Goal: Task Accomplishment & Management: Use online tool/utility

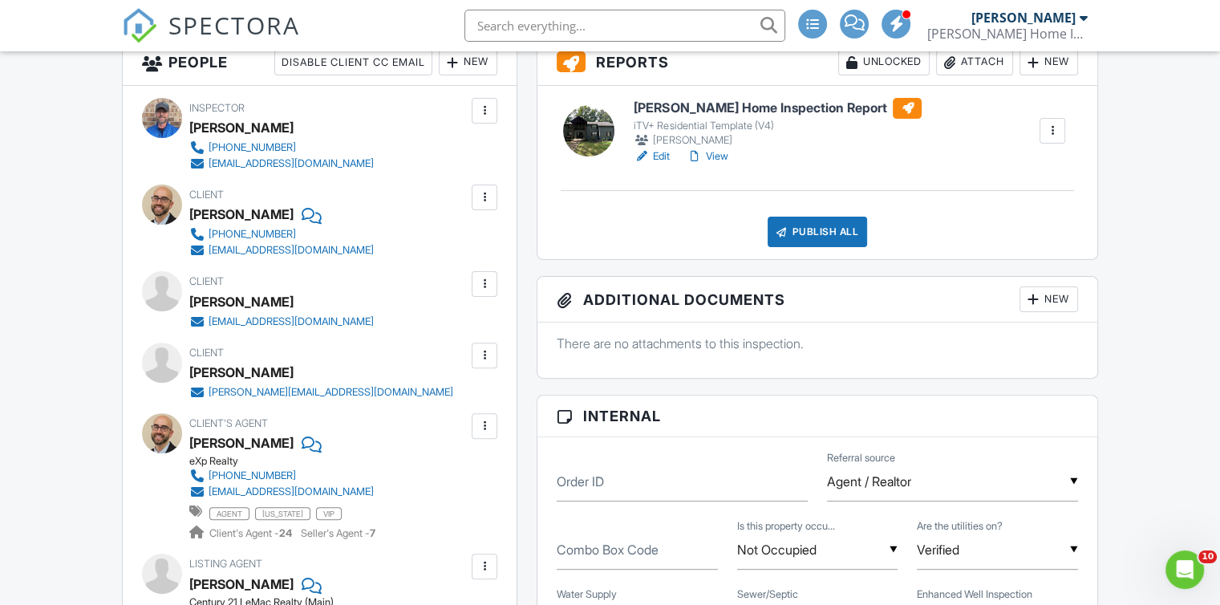
click at [831, 221] on div "Publish All" at bounding box center [818, 232] width 100 height 30
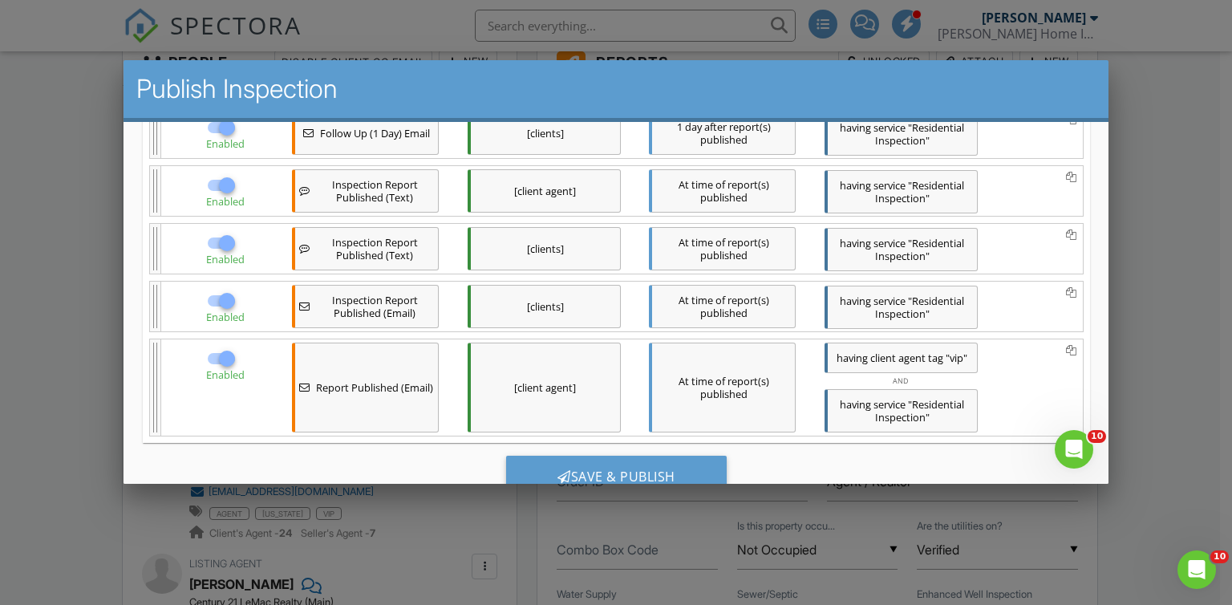
scroll to position [386, 0]
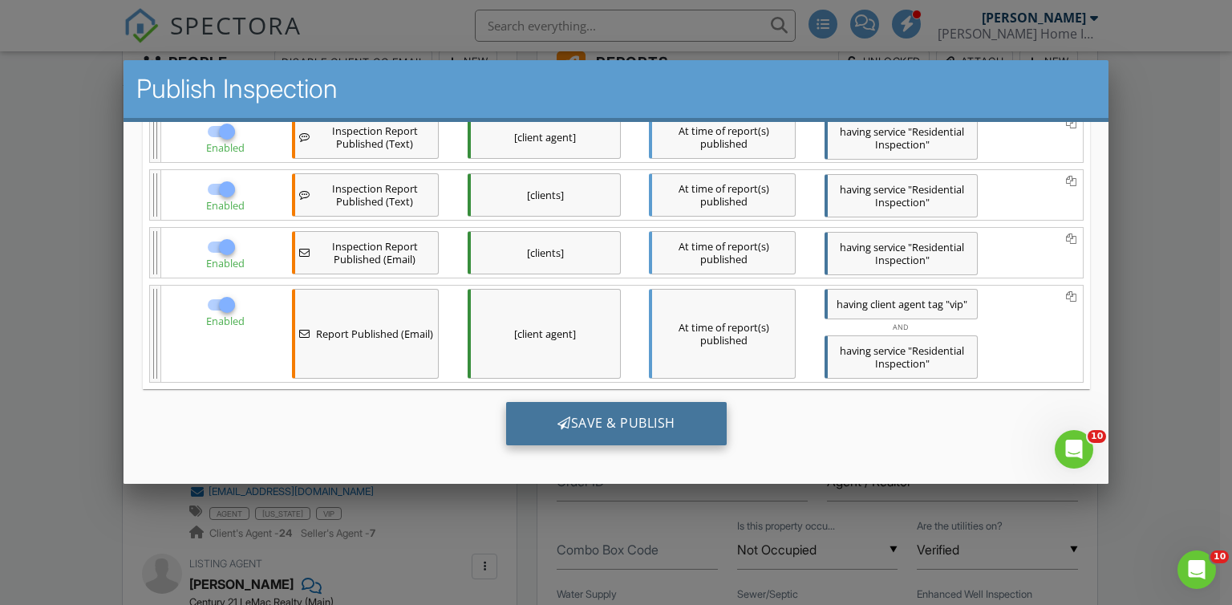
click at [648, 411] on div "Save & Publish" at bounding box center [615, 423] width 221 height 43
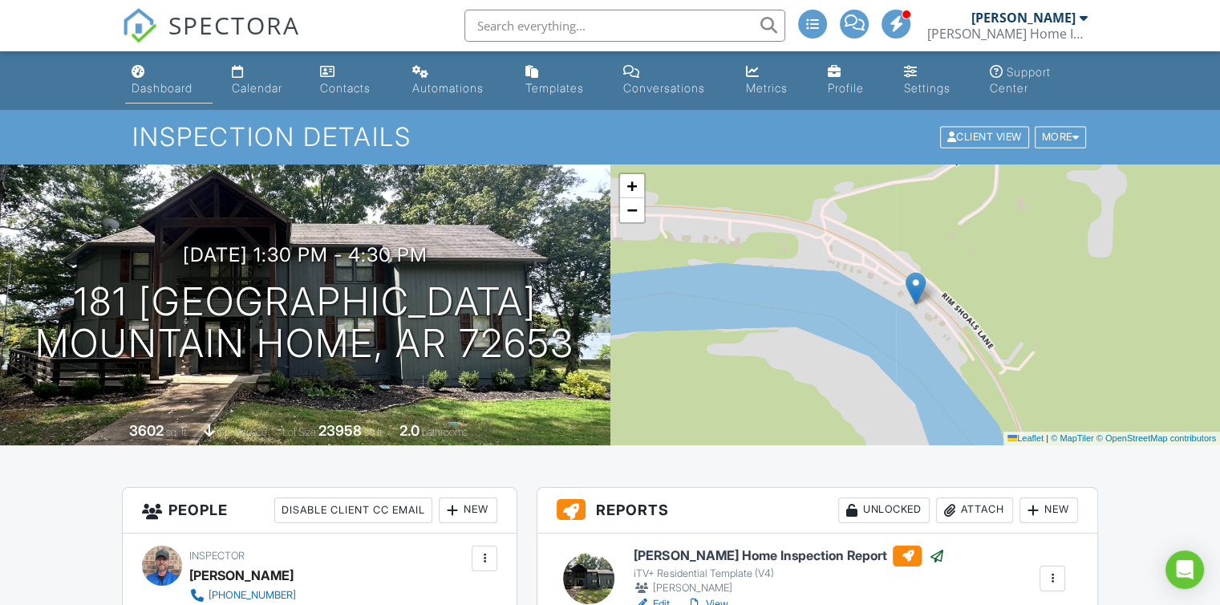
click at [164, 90] on div "Dashboard" at bounding box center [162, 88] width 61 height 14
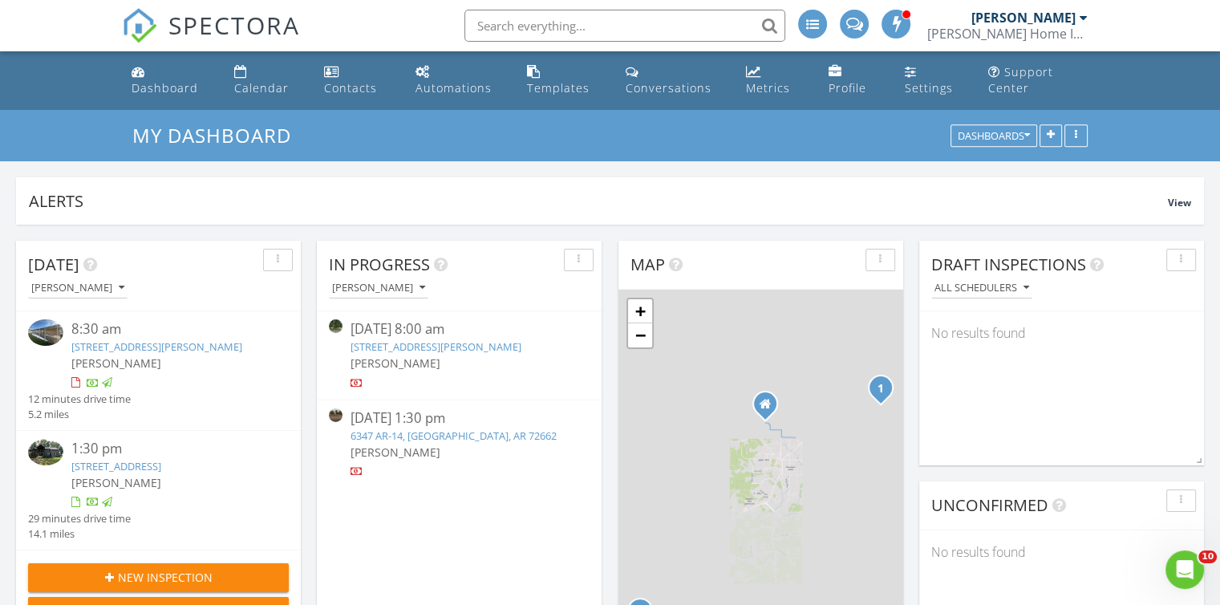
scroll to position [801947, 801665]
